Goal: Task Accomplishment & Management: Manage account settings

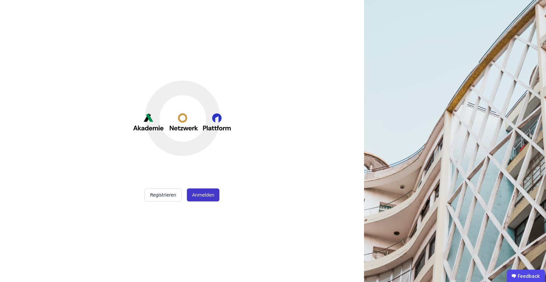
click at [206, 195] on button "Anmelden" at bounding box center [203, 195] width 33 height 13
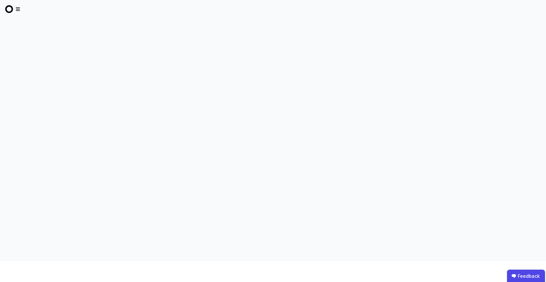
click at [18, 9] on icon at bounding box center [18, 9] width 10 height 10
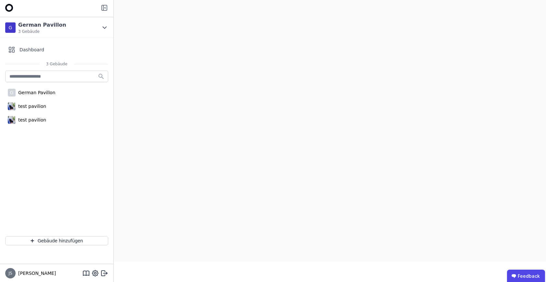
click at [105, 10] on icon at bounding box center [104, 7] width 5 height 5
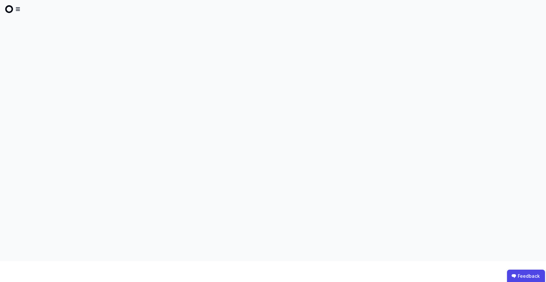
click at [18, 7] on icon at bounding box center [18, 9] width 10 height 10
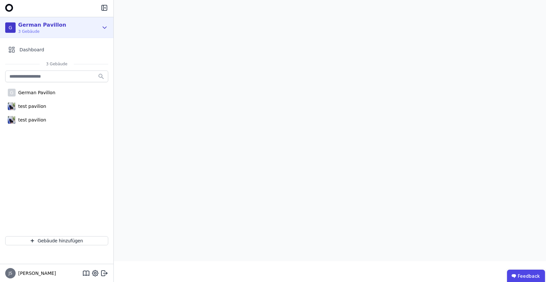
click at [104, 25] on icon at bounding box center [104, 28] width 7 height 8
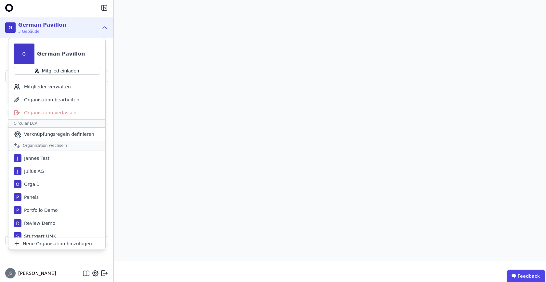
scroll to position [128, 0]
click at [45, 200] on div "P Panels" at bounding box center [56, 198] width 97 height 13
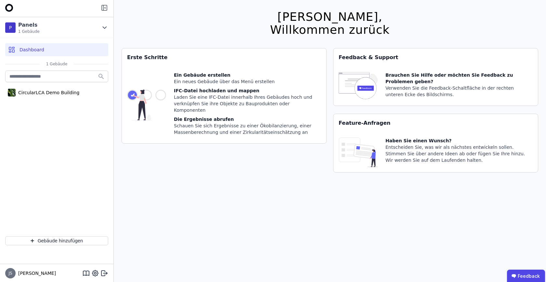
click at [104, 8] on icon at bounding box center [105, 8] width 8 height 8
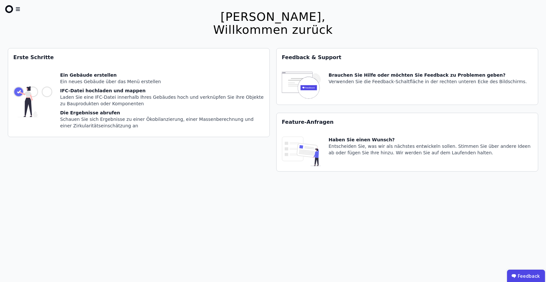
click at [19, 10] on icon at bounding box center [18, 9] width 10 height 10
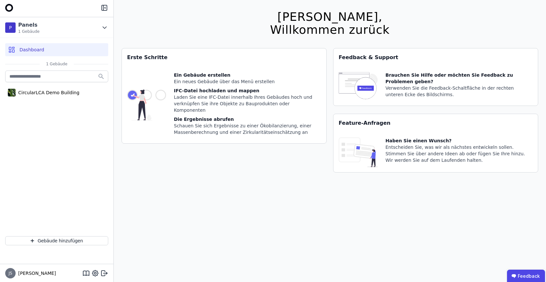
click at [11, 8] on img at bounding box center [9, 8] width 8 height 8
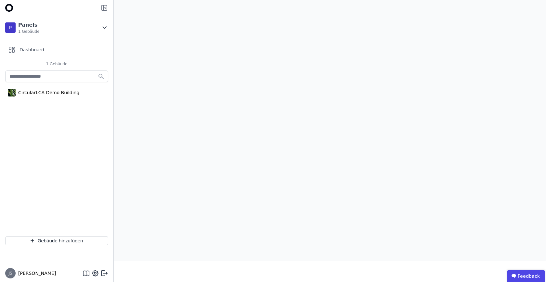
click at [104, 7] on icon at bounding box center [105, 8] width 8 height 8
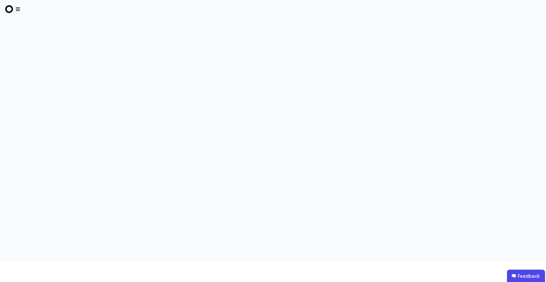
click at [18, 4] on icon at bounding box center [18, 9] width 10 height 10
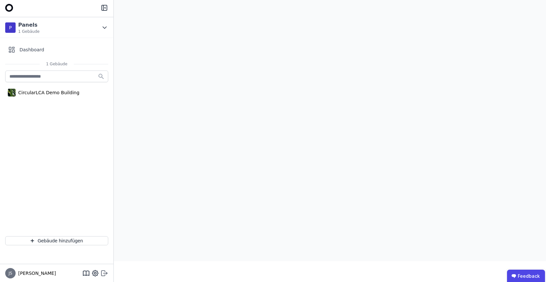
click at [102, 273] on icon at bounding box center [105, 274] width 8 height 8
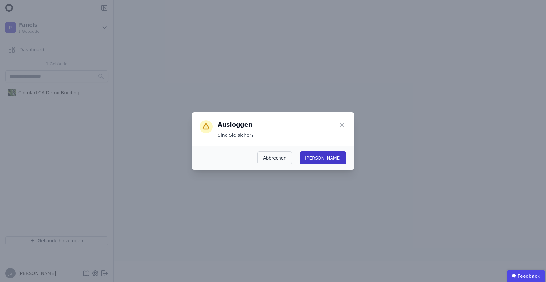
click at [335, 159] on button "Ja" at bounding box center [323, 158] width 47 height 13
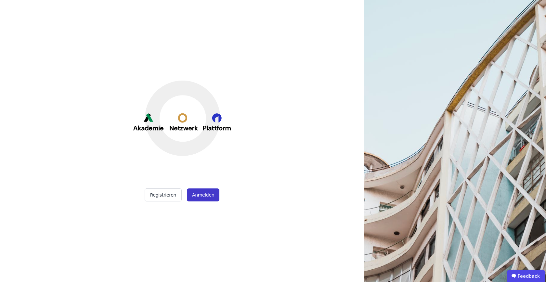
click at [206, 196] on button "Anmelden" at bounding box center [203, 195] width 33 height 13
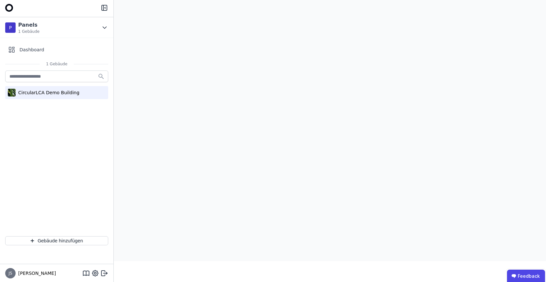
click at [44, 92] on div "CircularLCA Demo Building" at bounding box center [48, 92] width 64 height 7
click at [53, 98] on div "CircularLCA Demo Building" at bounding box center [56, 92] width 103 height 13
click at [104, 5] on icon at bounding box center [104, 7] width 5 height 5
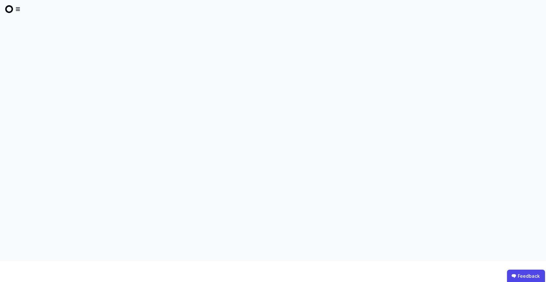
click at [19, 11] on icon at bounding box center [18, 9] width 4 height 4
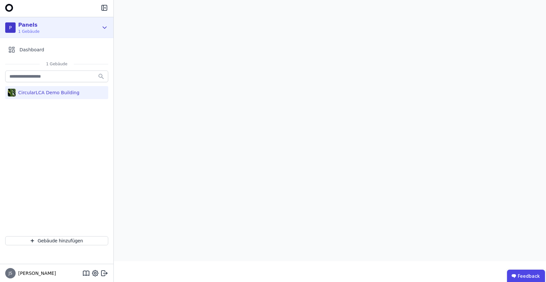
click at [106, 30] on icon at bounding box center [104, 28] width 7 height 8
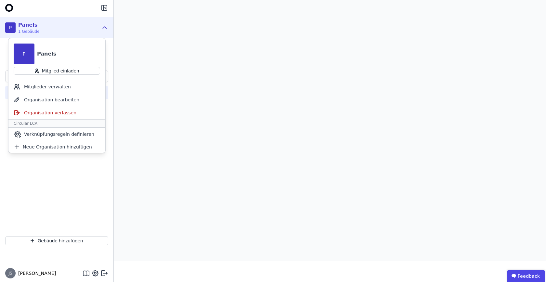
click at [106, 30] on icon at bounding box center [104, 28] width 7 height 8
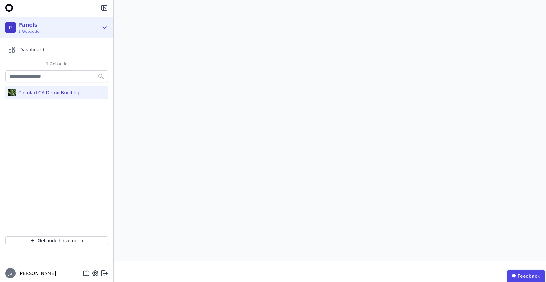
click at [103, 28] on icon at bounding box center [104, 28] width 7 height 8
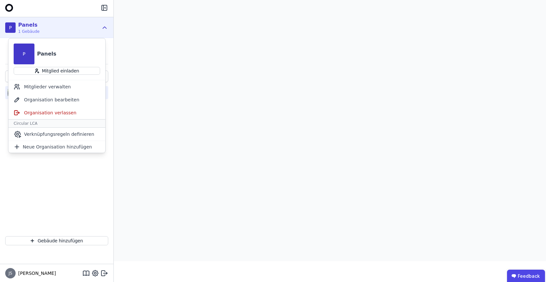
click at [103, 28] on icon at bounding box center [105, 28] width 4 height 2
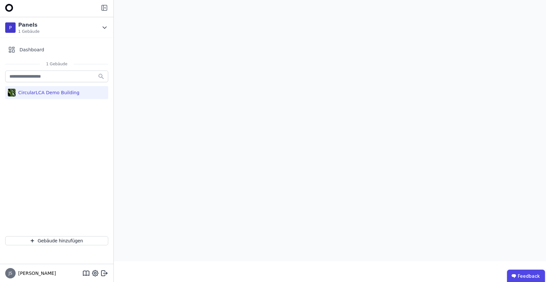
click at [106, 6] on icon at bounding box center [105, 8] width 8 height 8
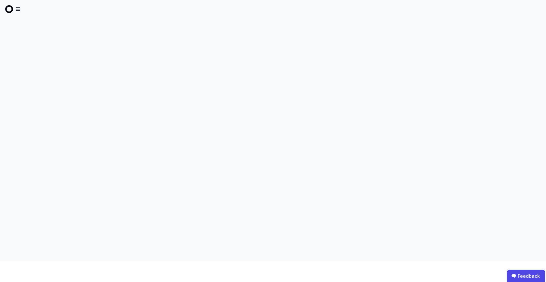
click at [16, 12] on icon at bounding box center [18, 9] width 10 height 10
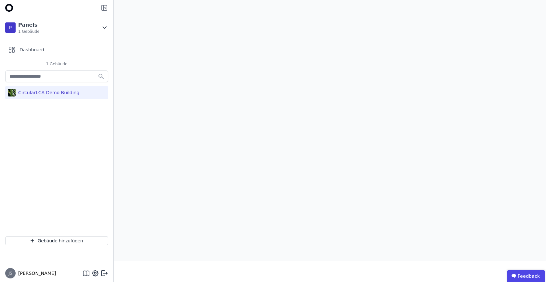
click at [106, 8] on icon at bounding box center [105, 8] width 8 height 8
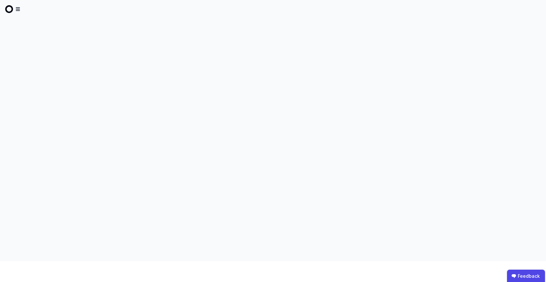
click at [13, 8] on icon at bounding box center [18, 9] width 10 height 10
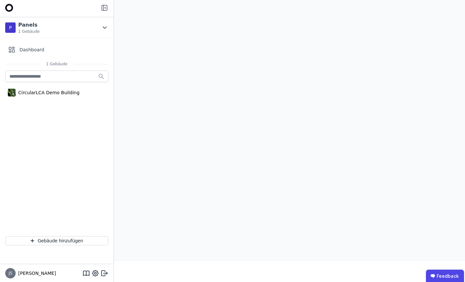
click at [103, 8] on icon at bounding box center [105, 8] width 8 height 8
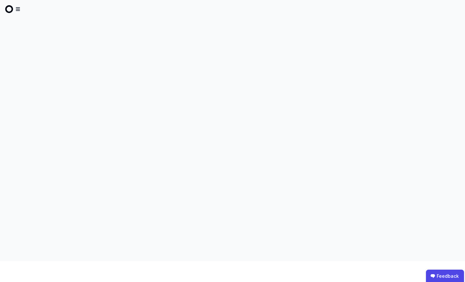
click at [16, 8] on icon at bounding box center [18, 9] width 10 height 10
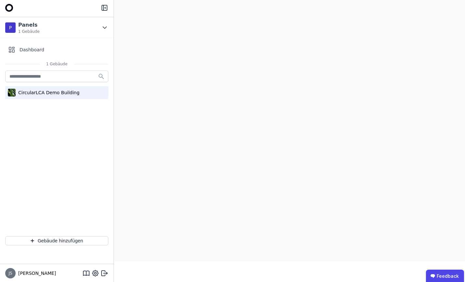
click at [44, 93] on div "CircularLCA Demo Building" at bounding box center [48, 92] width 64 height 7
click at [105, 8] on icon at bounding box center [105, 7] width 1 height 1
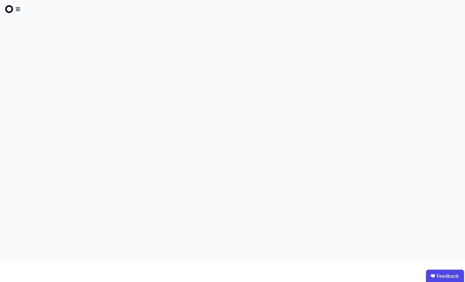
click at [18, 11] on icon at bounding box center [18, 9] width 10 height 10
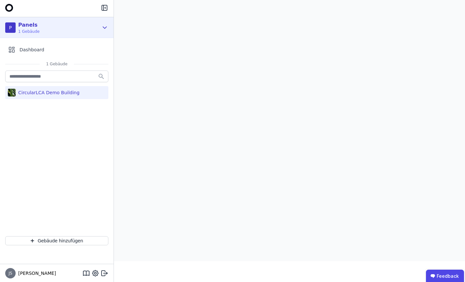
click at [106, 24] on icon at bounding box center [104, 28] width 7 height 8
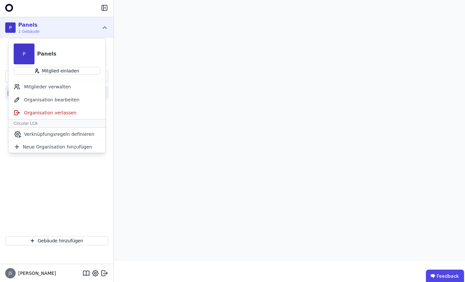
click at [106, 25] on icon at bounding box center [104, 28] width 7 height 8
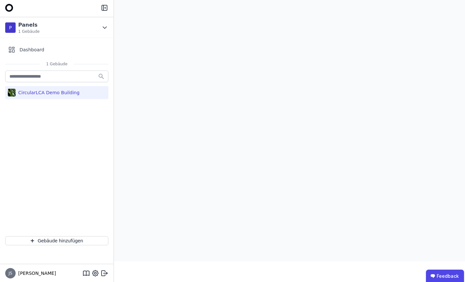
click at [105, 3] on div at bounding box center [57, 8] width 114 height 17
click at [102, 8] on icon at bounding box center [105, 8] width 8 height 8
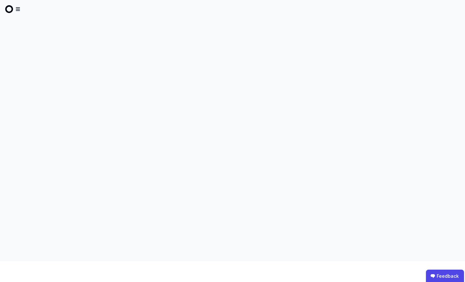
click at [19, 13] on icon at bounding box center [18, 9] width 10 height 10
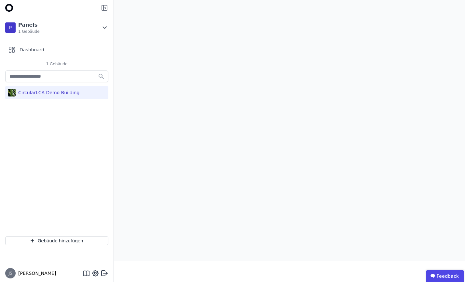
click at [102, 8] on icon at bounding box center [105, 8] width 8 height 8
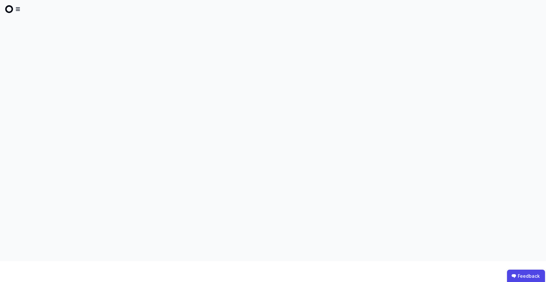
click at [21, 11] on icon at bounding box center [18, 9] width 10 height 10
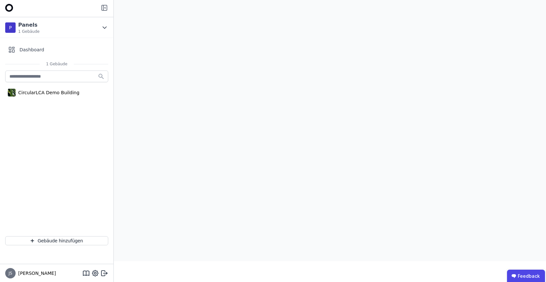
click at [106, 6] on icon at bounding box center [105, 8] width 8 height 8
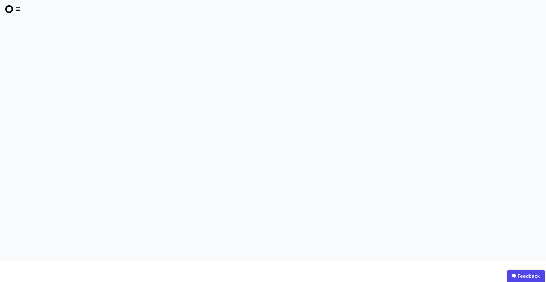
click at [19, 10] on icon at bounding box center [18, 9] width 10 height 10
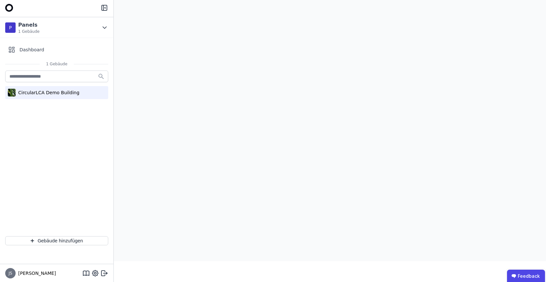
click at [99, 93] on div "CircularLCA Demo Building" at bounding box center [56, 92] width 103 height 13
click at [101, 7] on icon at bounding box center [105, 8] width 8 height 8
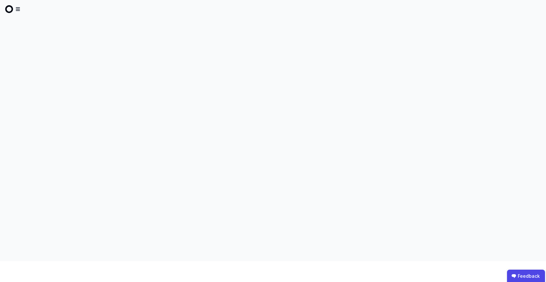
click at [19, 8] on icon at bounding box center [18, 9] width 10 height 10
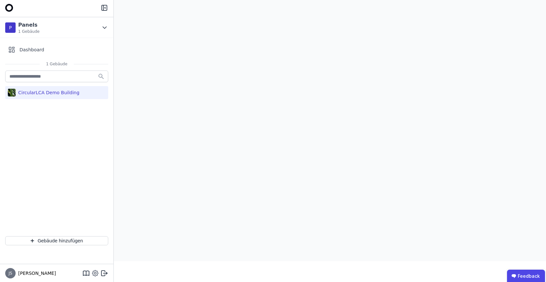
click at [94, 275] on icon at bounding box center [95, 274] width 8 height 8
select select "*"
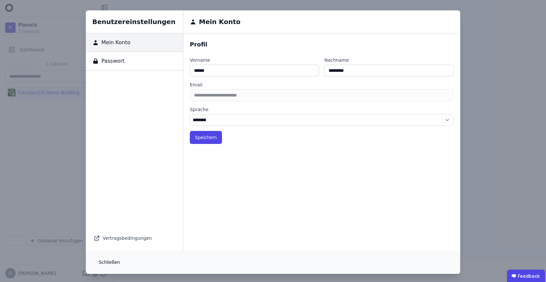
click at [113, 262] on button "Schließen" at bounding box center [110, 262] width 32 height 13
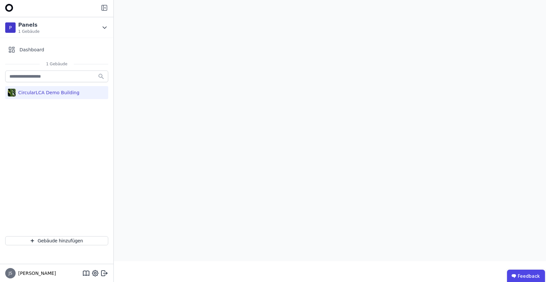
click at [107, 10] on icon at bounding box center [104, 7] width 5 height 5
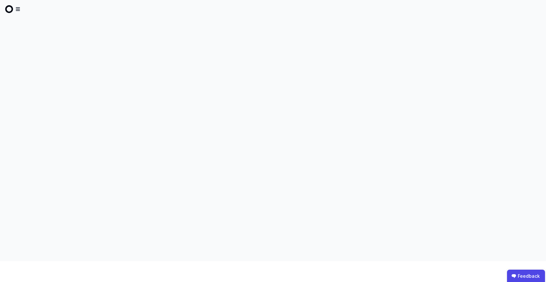
click at [17, 7] on icon at bounding box center [18, 9] width 4 height 4
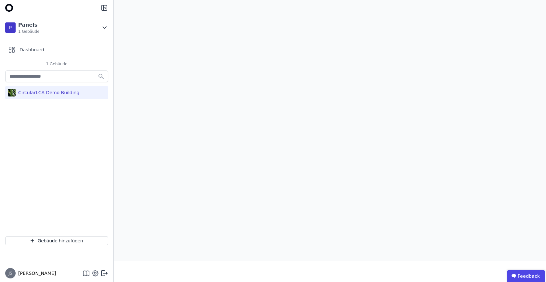
click at [97, 273] on icon at bounding box center [95, 274] width 8 height 8
select select "*"
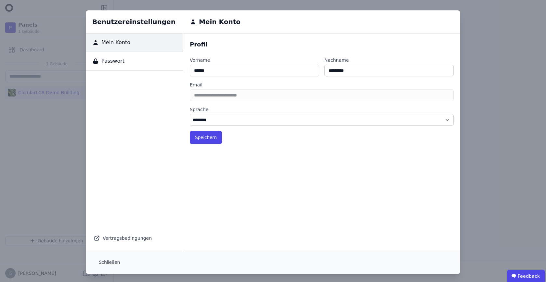
click at [34, 161] on div "Benutzereinstellungen Mein Konto Passwort Vertragsbedingungen Mein Konto Profil…" at bounding box center [273, 142] width 546 height 285
click at [115, 263] on button "Schließen" at bounding box center [110, 262] width 32 height 13
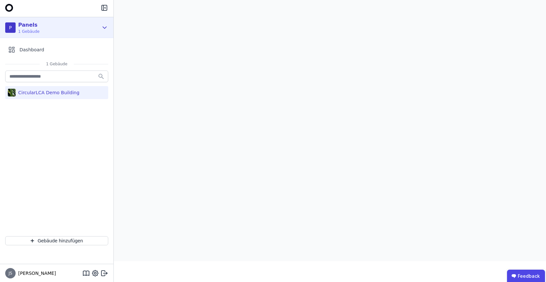
click at [104, 28] on icon at bounding box center [104, 28] width 7 height 8
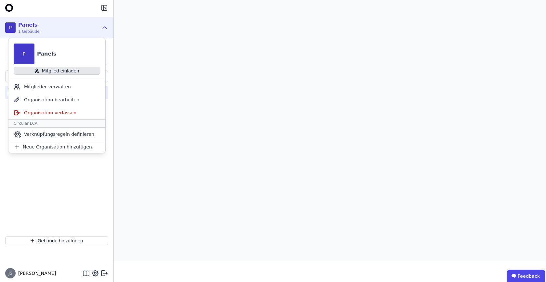
click at [75, 72] on button "Mitglied einladen" at bounding box center [57, 71] width 87 height 8
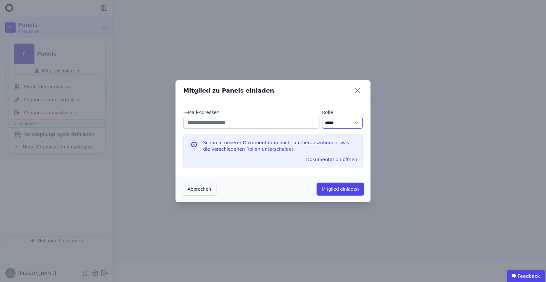
click at [345, 126] on select "********* ***** ****" at bounding box center [342, 123] width 41 height 12
select select "*"
click at [253, 125] on input "email" at bounding box center [251, 123] width 136 height 12
click at [254, 122] on input "email" at bounding box center [251, 123] width 136 height 12
type input "*"
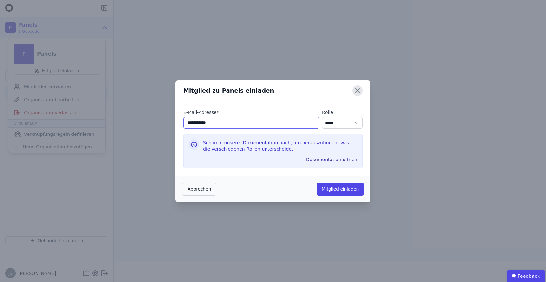
type input "**********"
click at [354, 91] on icon at bounding box center [358, 91] width 10 height 10
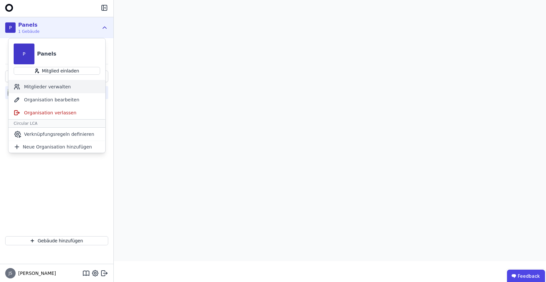
click at [57, 87] on div "Mitglieder verwalten" at bounding box center [56, 86] width 97 height 13
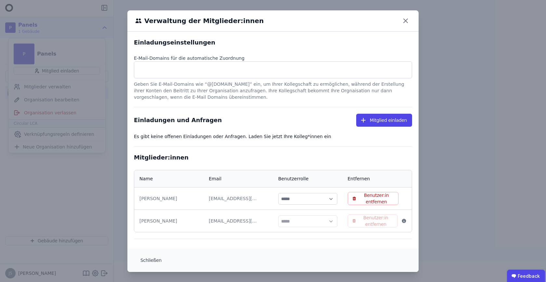
click at [237, 196] on div "julius@concular.com" at bounding box center [233, 198] width 49 height 7
click at [406, 21] on icon at bounding box center [406, 21] width 4 height 4
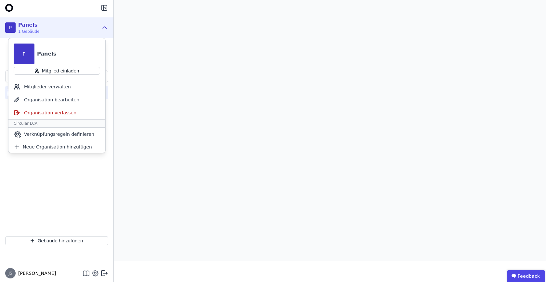
click at [94, 275] on icon at bounding box center [95, 274] width 8 height 8
select select "*"
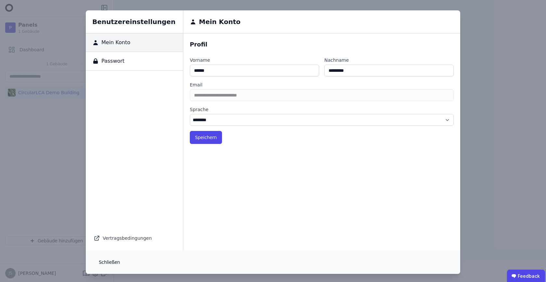
click at [118, 261] on button "Schließen" at bounding box center [110, 262] width 32 height 13
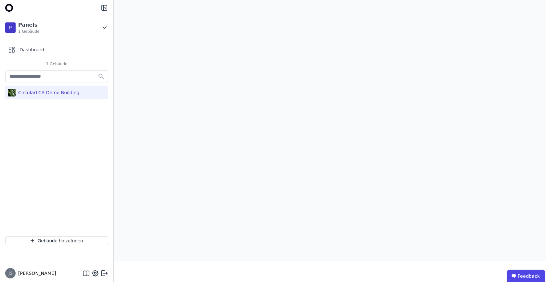
click at [70, 209] on div "CircularLCA Demo Building" at bounding box center [57, 150] width 114 height 162
click at [93, 272] on icon at bounding box center [95, 274] width 6 height 6
select select "*"
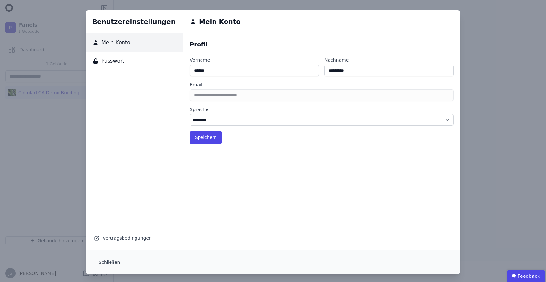
click at [127, 61] on div "Passwort" at bounding box center [134, 61] width 97 height 19
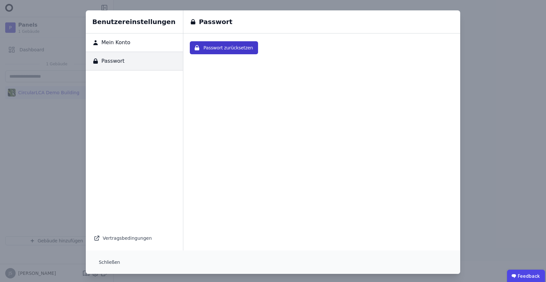
click at [224, 52] on button "Passwort zurücksetzen" at bounding box center [224, 47] width 68 height 13
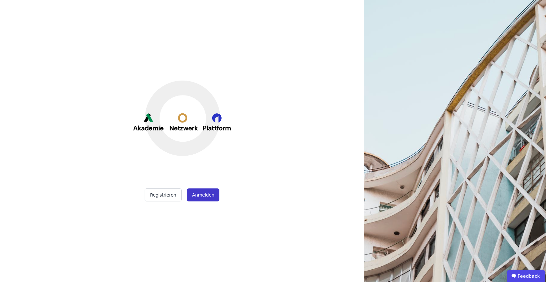
click at [206, 198] on button "Anmelden" at bounding box center [203, 195] width 33 height 13
